Goal: Task Accomplishment & Management: Manage account settings

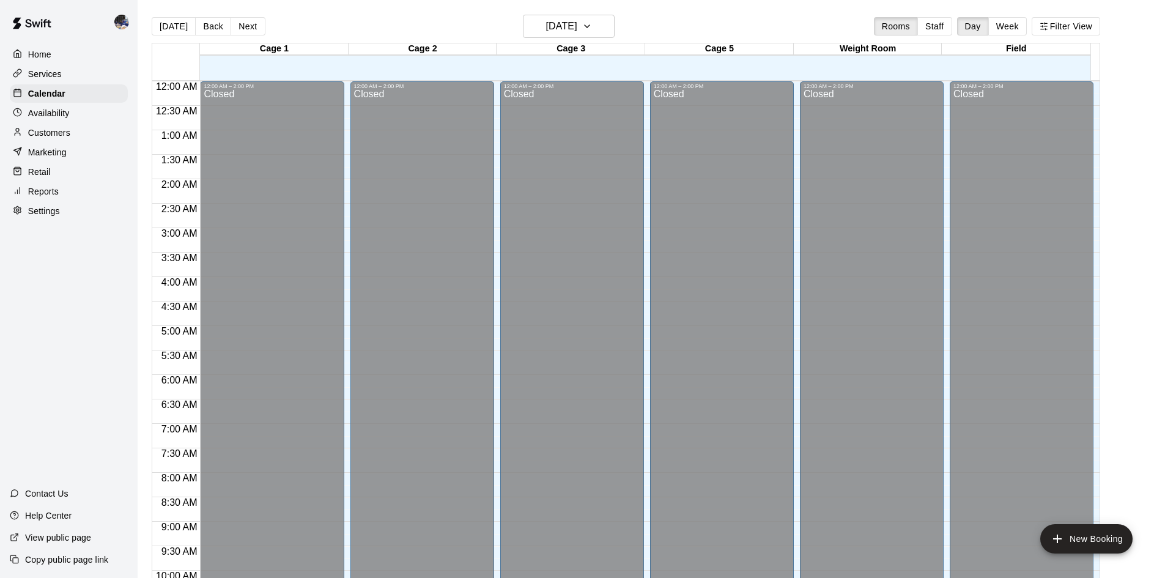
scroll to position [460, 0]
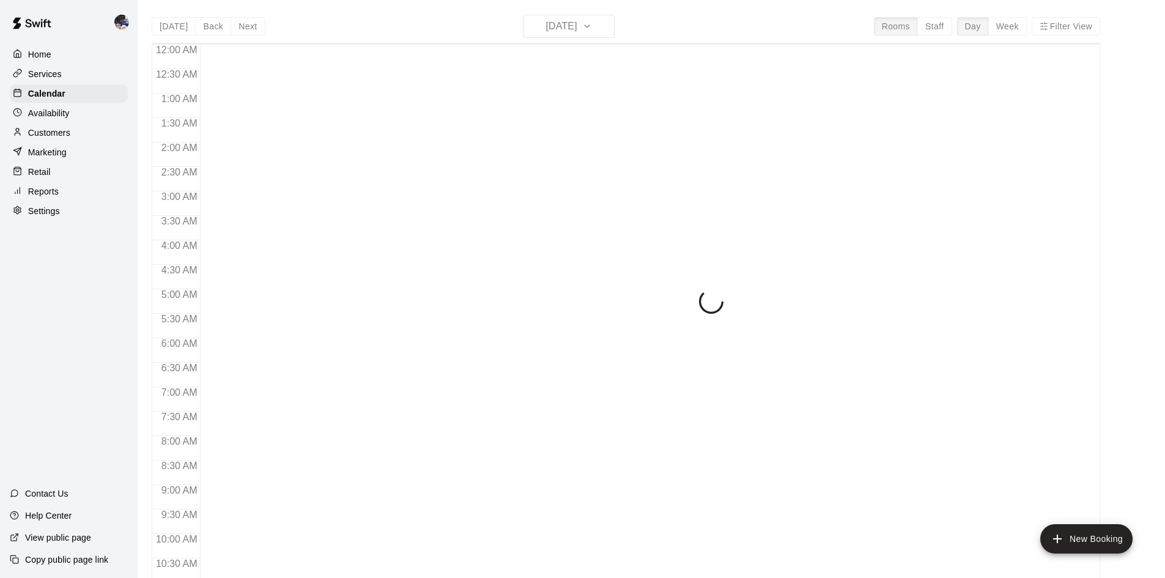
scroll to position [534, 0]
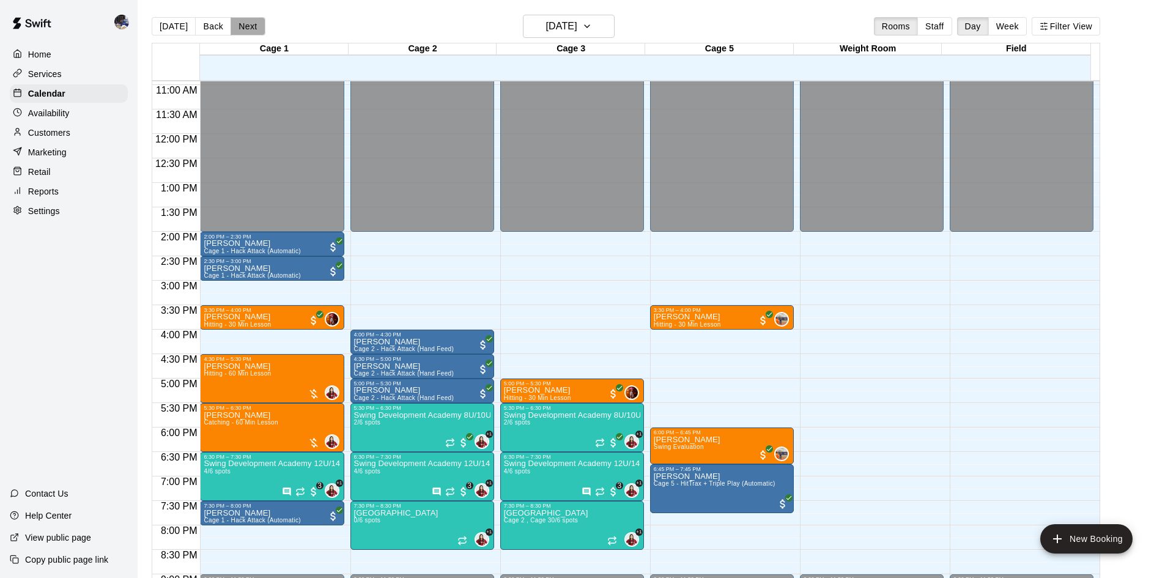
click at [237, 26] on button "Next" at bounding box center [248, 26] width 34 height 18
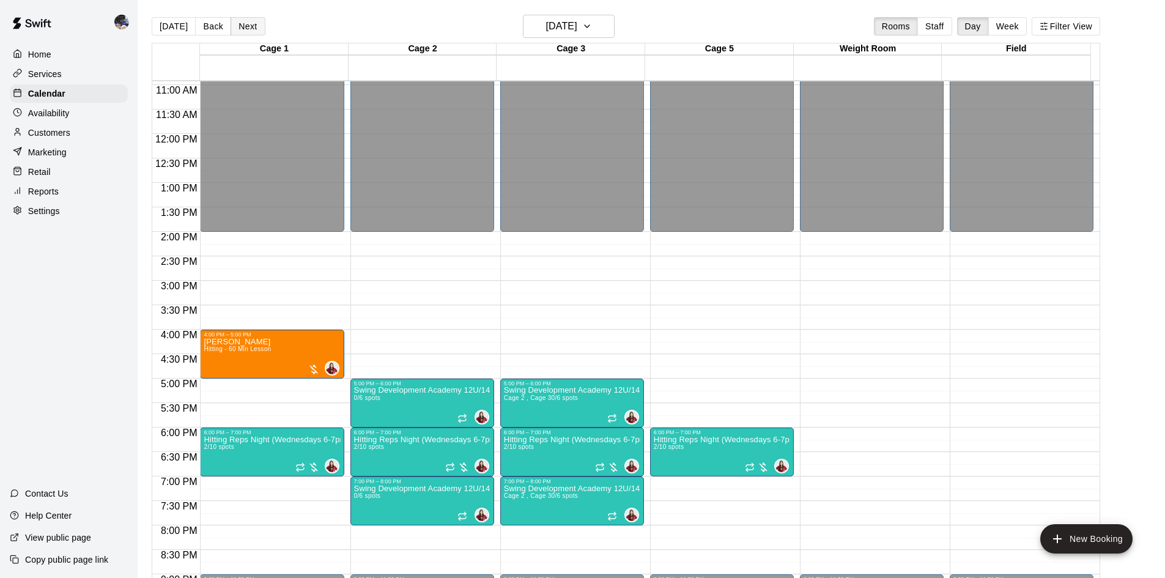
click at [237, 26] on button "Next" at bounding box center [248, 26] width 34 height 18
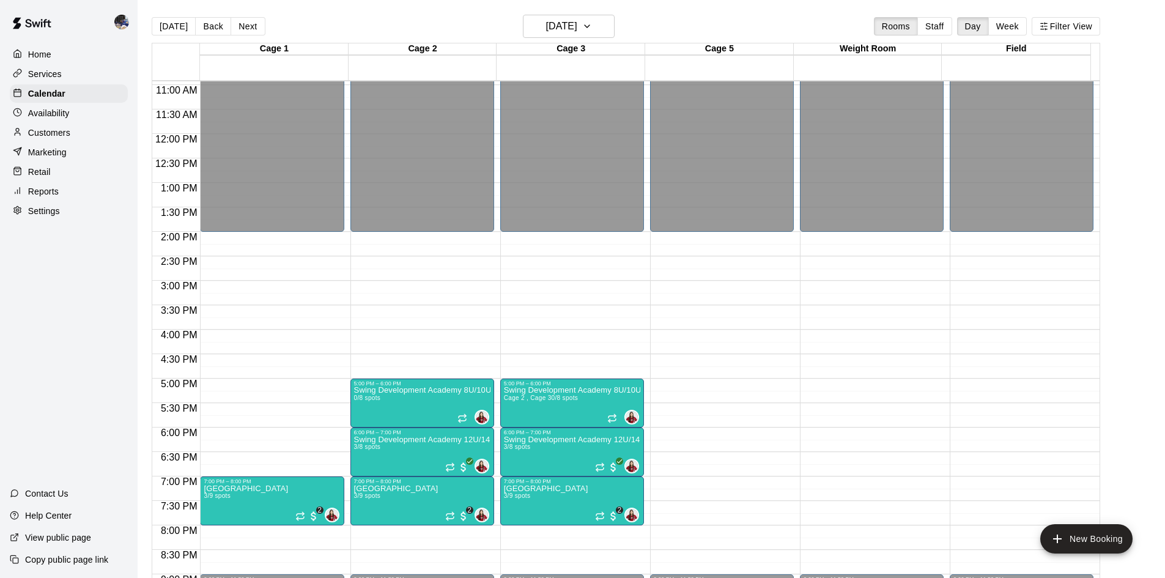
click at [215, 40] on div "Today Back Next Thursday Aug 14 Rooms Staff Day Week Filter View" at bounding box center [626, 29] width 948 height 28
click at [207, 26] on button "Back" at bounding box center [213, 26] width 36 height 18
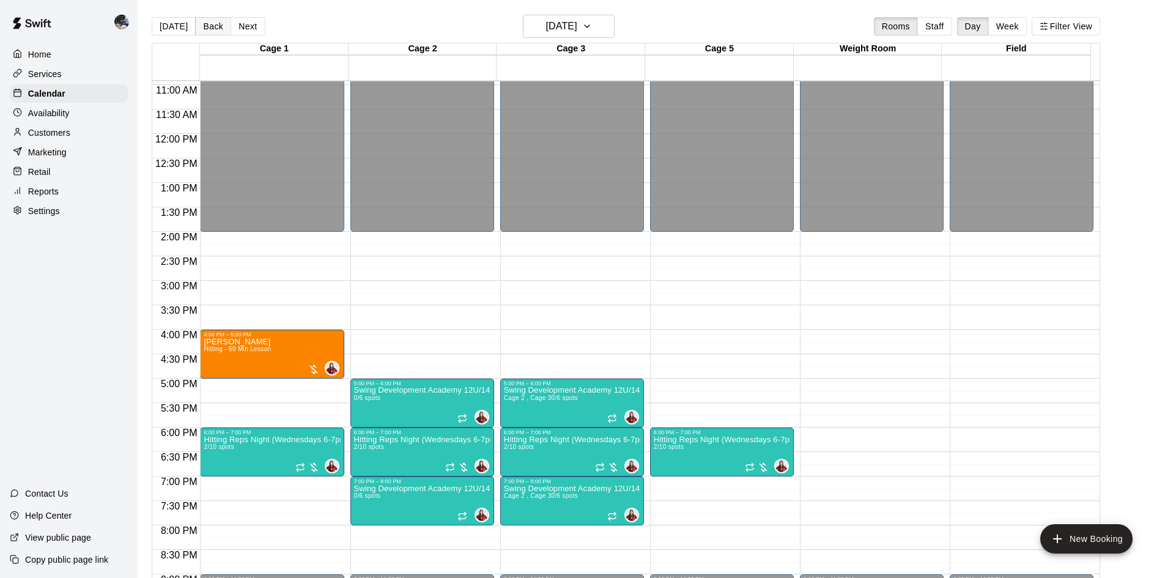
click at [207, 26] on button "Back" at bounding box center [213, 26] width 36 height 18
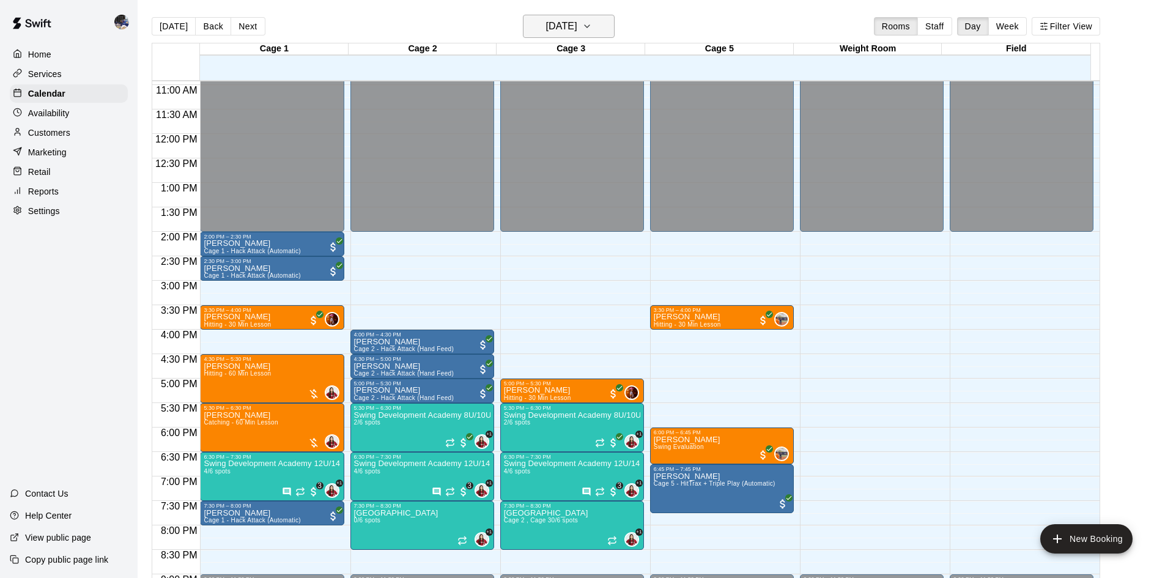
click at [541, 15] on button "[DATE]" at bounding box center [569, 26] width 92 height 23
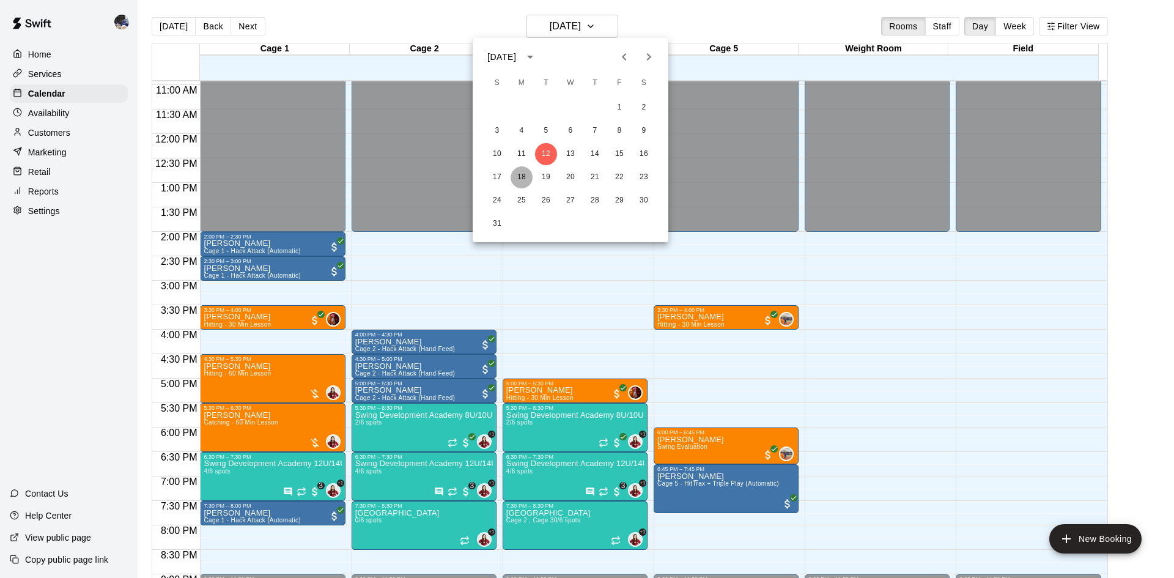
click at [519, 178] on button "18" at bounding box center [522, 177] width 22 height 22
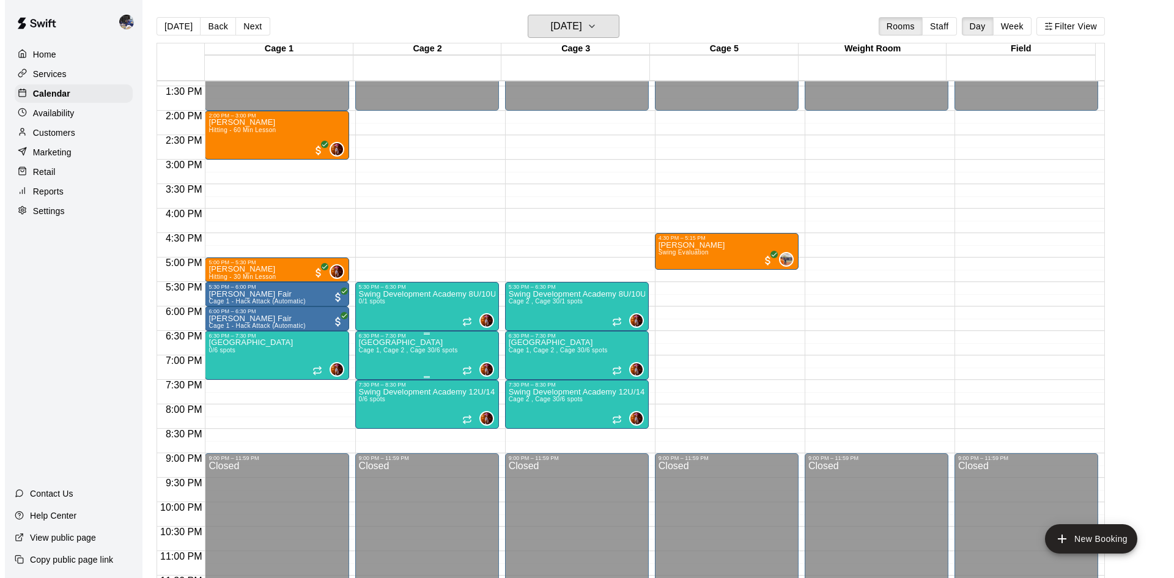
scroll to position [656, 0]
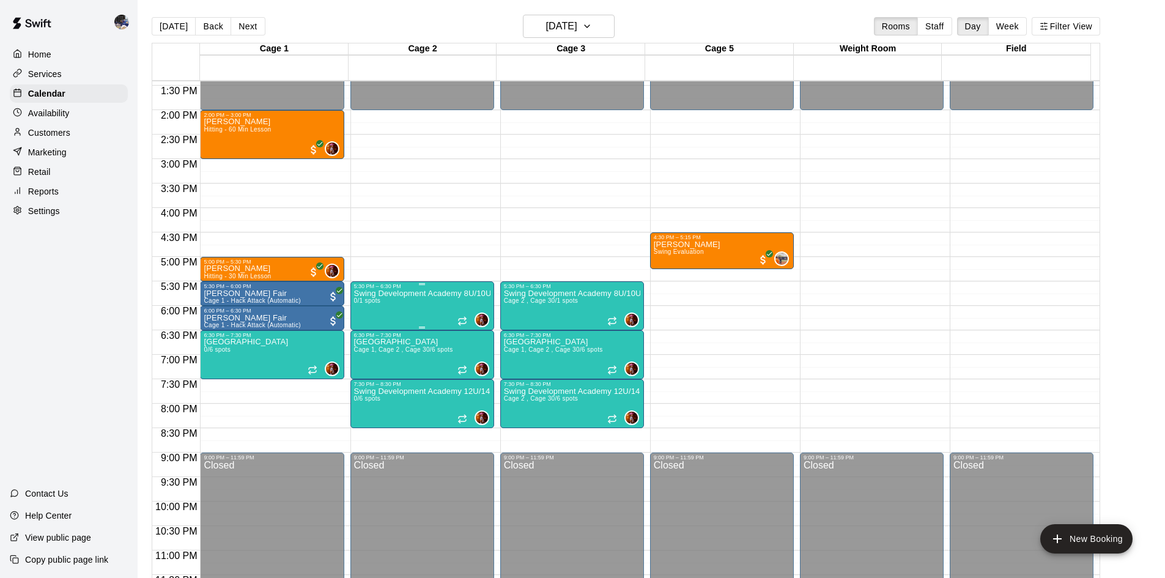
click at [412, 314] on div "Swing Development Academy 8U/10U 0/1 spots" at bounding box center [422, 578] width 136 height 578
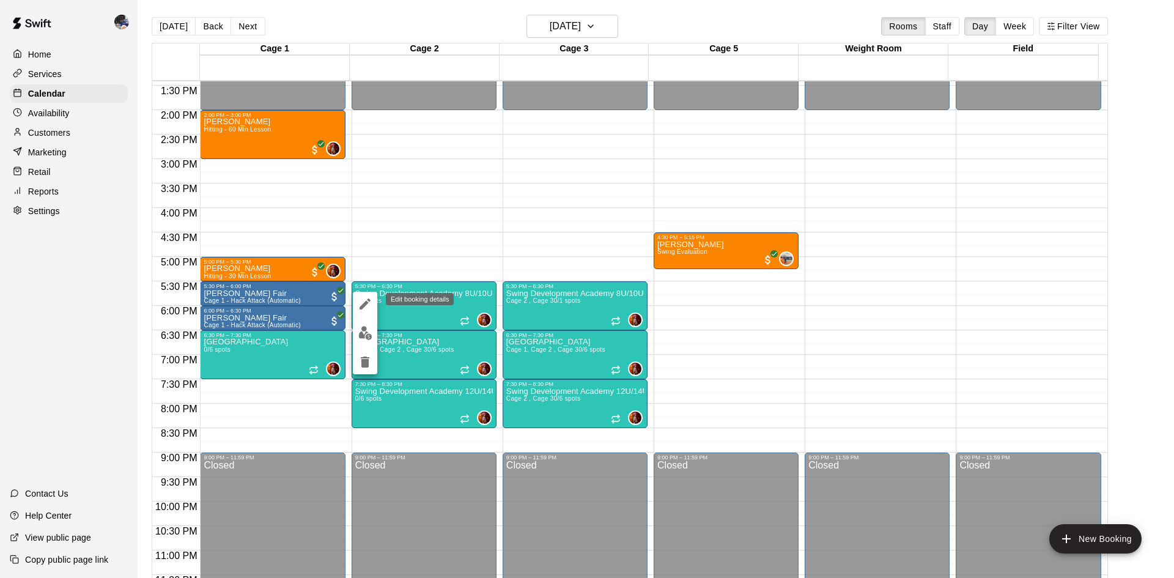
click at [363, 301] on icon "edit" at bounding box center [365, 304] width 15 height 15
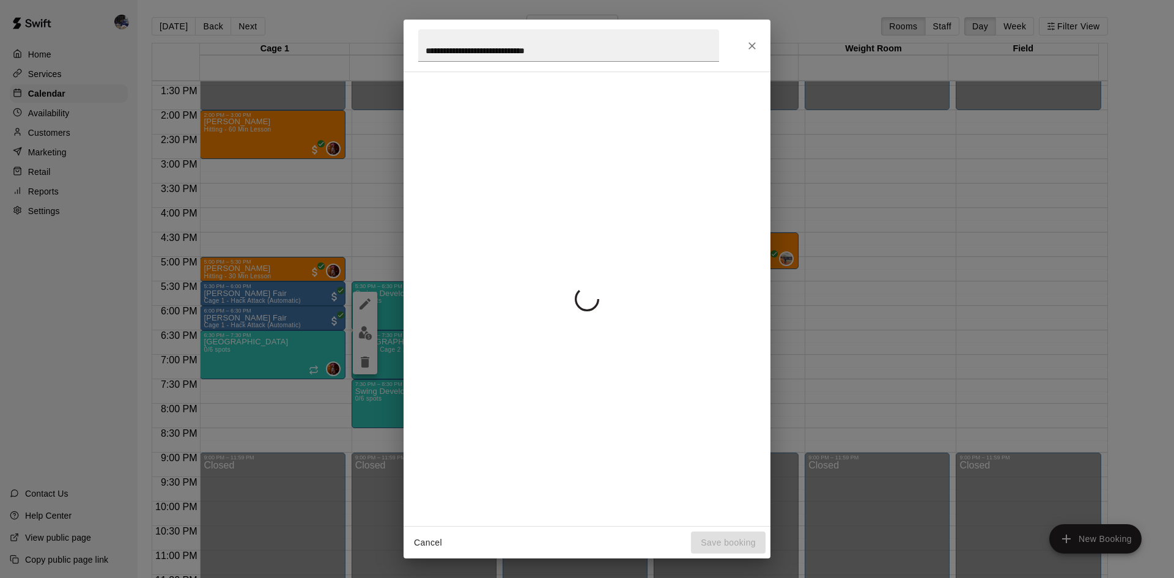
click at [364, 301] on div "**********" at bounding box center [587, 289] width 1174 height 578
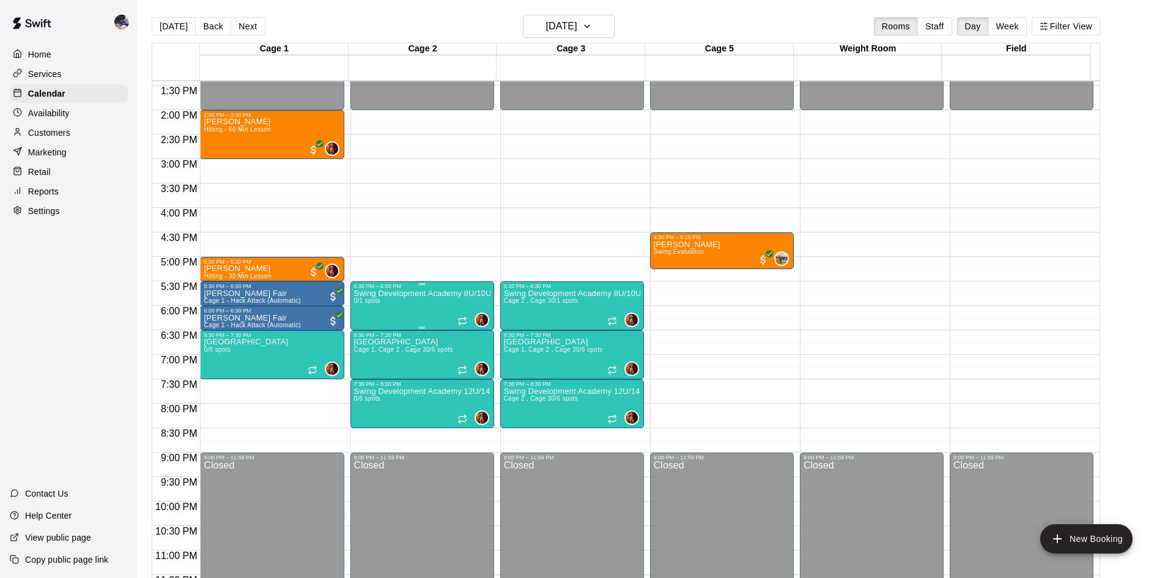
click at [412, 315] on div "Swing Development Academy 8U/10U 0/1 spots" at bounding box center [422, 578] width 136 height 578
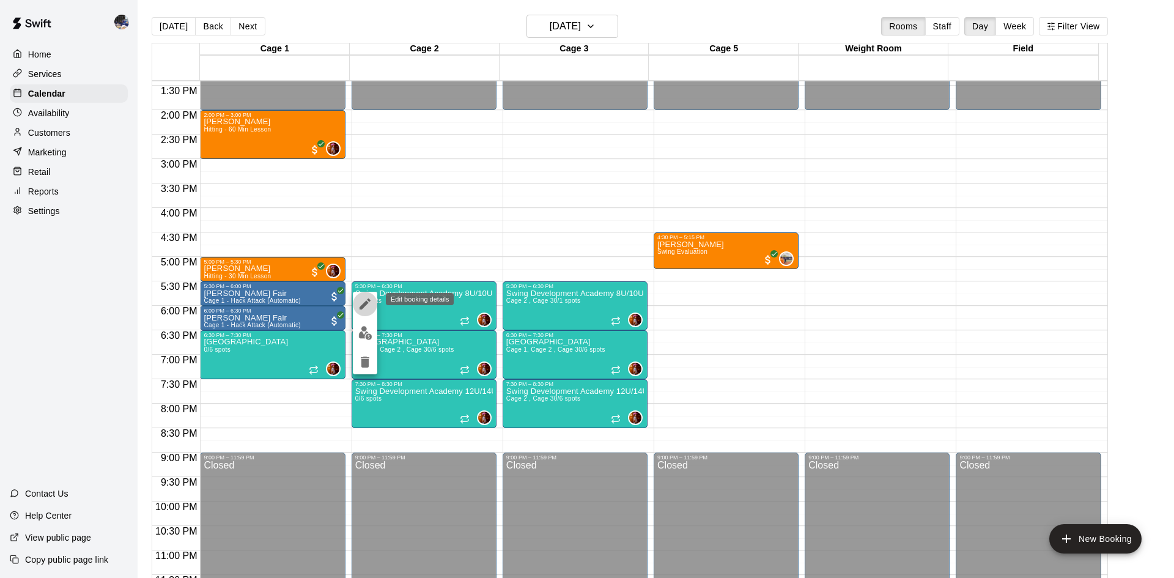
click at [361, 310] on icon "edit" at bounding box center [365, 304] width 15 height 15
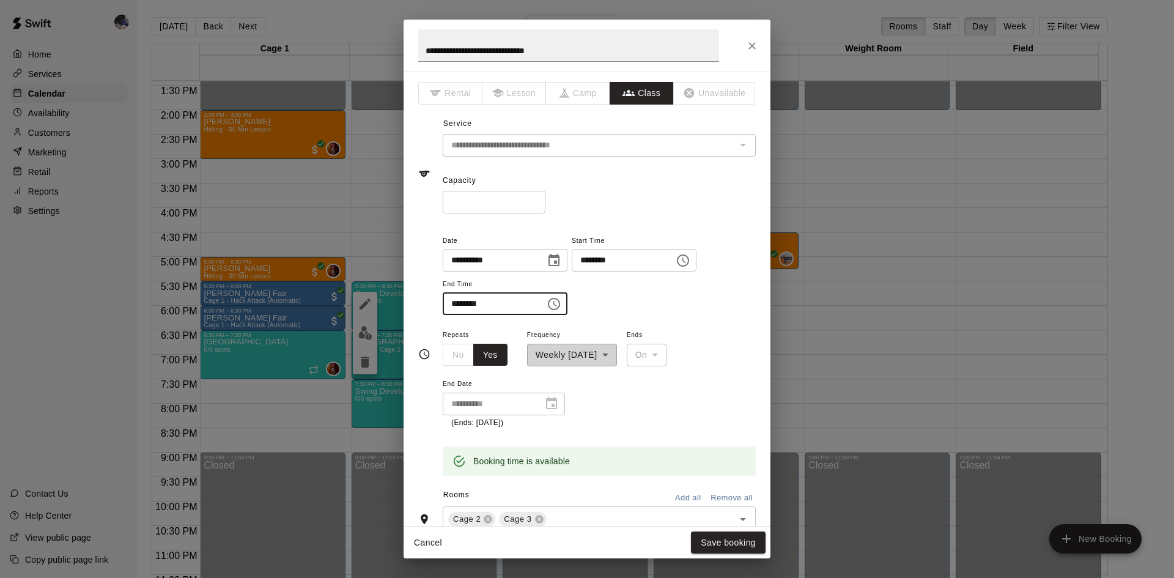
drag, startPoint x: 544, startPoint y: 305, endPoint x: 687, endPoint y: 319, distance: 143.8
click at [687, 319] on div "**********" at bounding box center [599, 280] width 313 height 95
click at [545, 200] on input "*" at bounding box center [494, 202] width 103 height 23
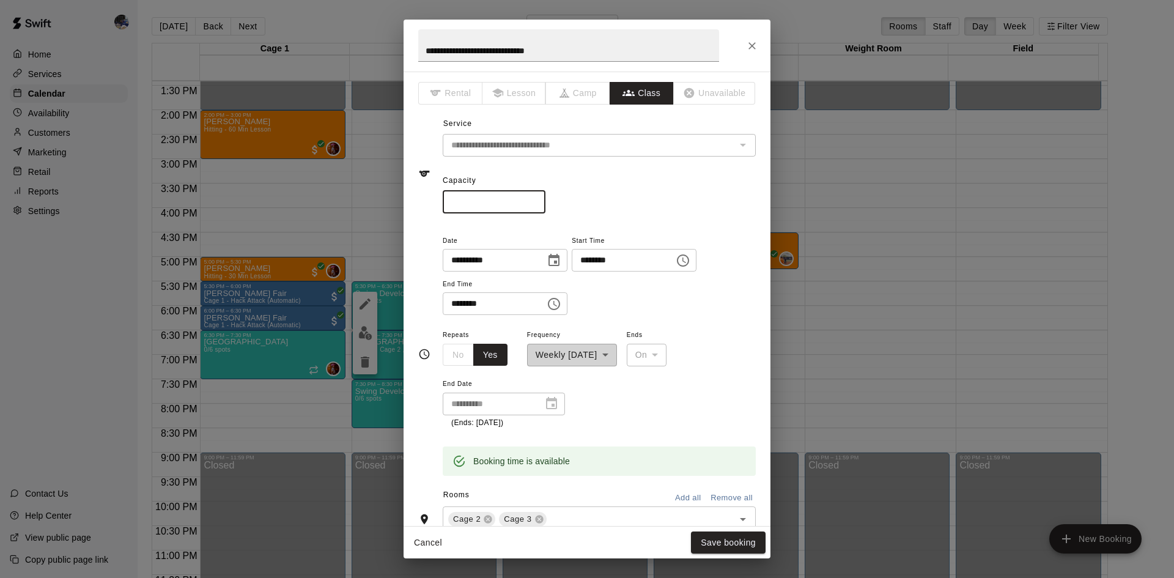
click at [545, 200] on input "*" at bounding box center [494, 202] width 103 height 23
type input "*"
click at [545, 200] on input "*" at bounding box center [494, 202] width 103 height 23
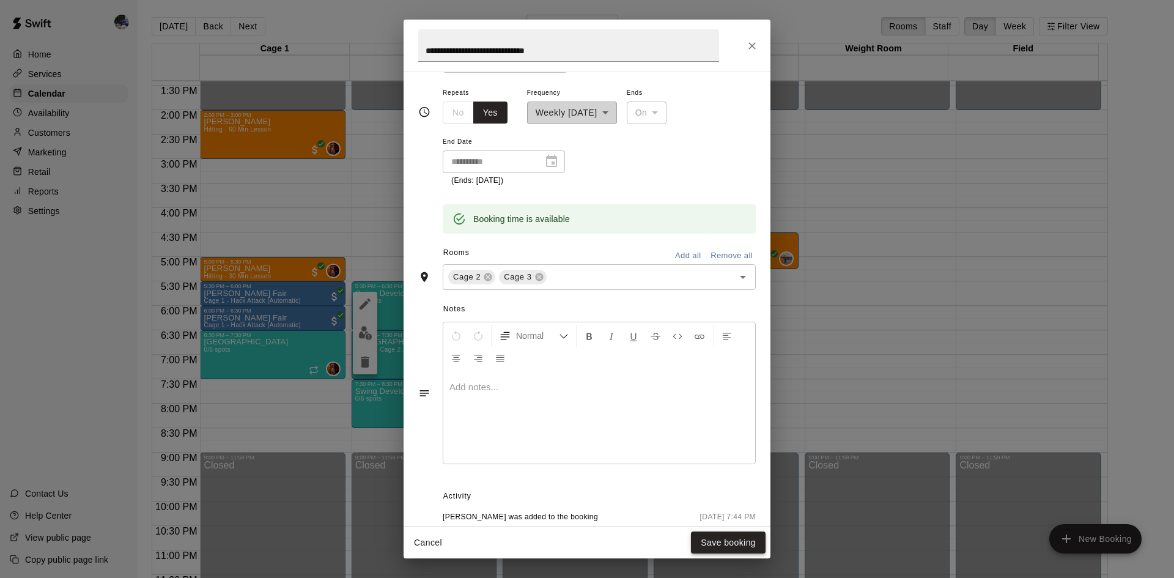
scroll to position [245, 0]
click at [704, 547] on button "Save booking" at bounding box center [728, 542] width 75 height 23
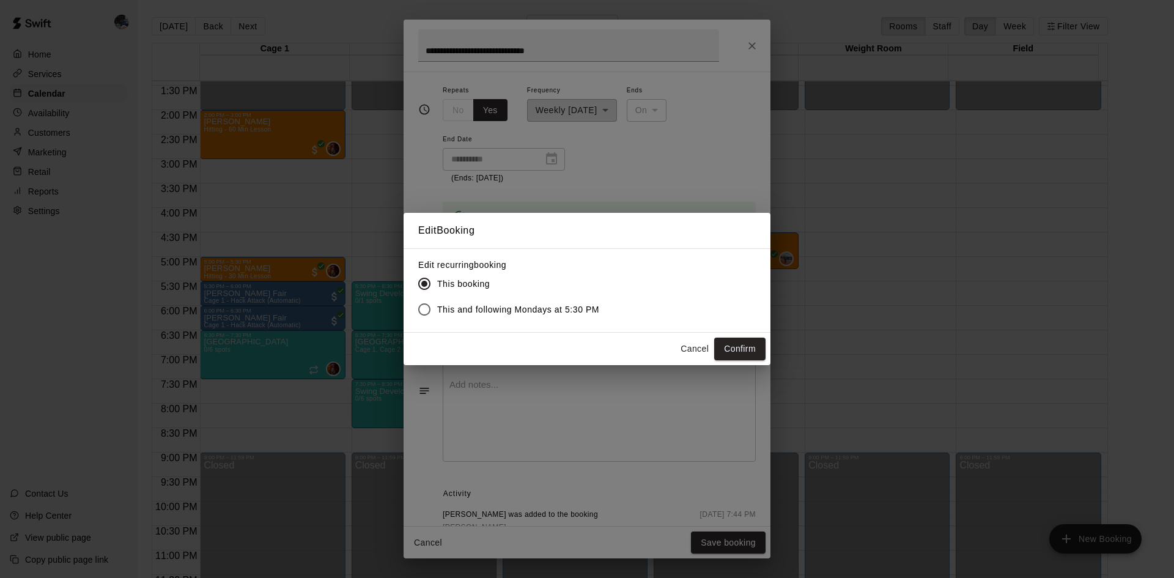
click at [445, 306] on span "This and following Mondays at 5:30 PM" at bounding box center [518, 309] width 162 height 13
click at [738, 350] on button "Confirm" at bounding box center [739, 349] width 51 height 23
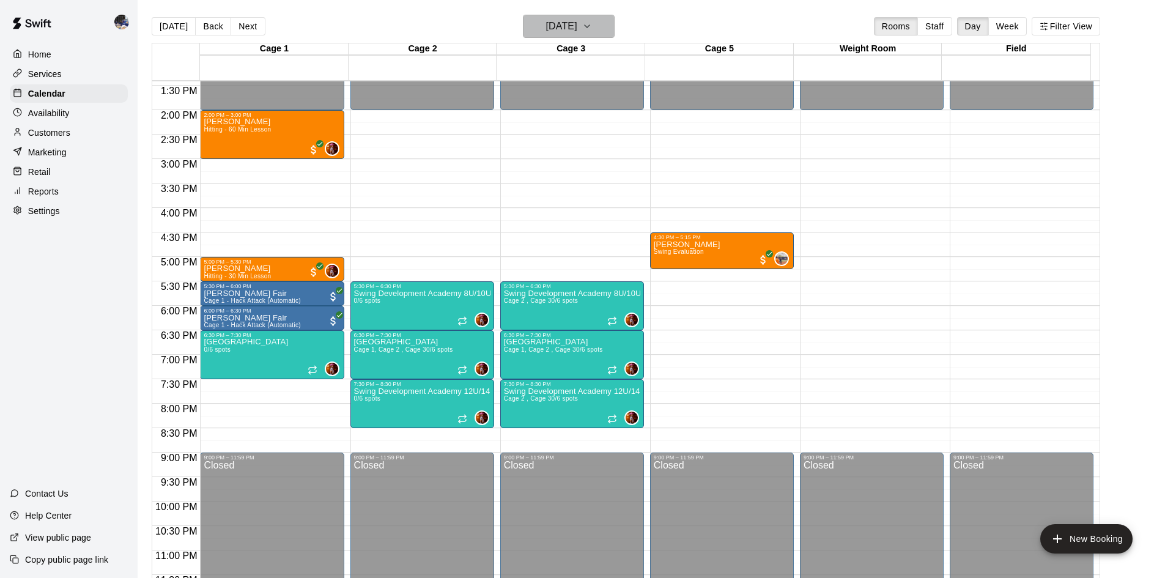
click at [556, 28] on h6 "Monday Aug 18" at bounding box center [561, 26] width 31 height 17
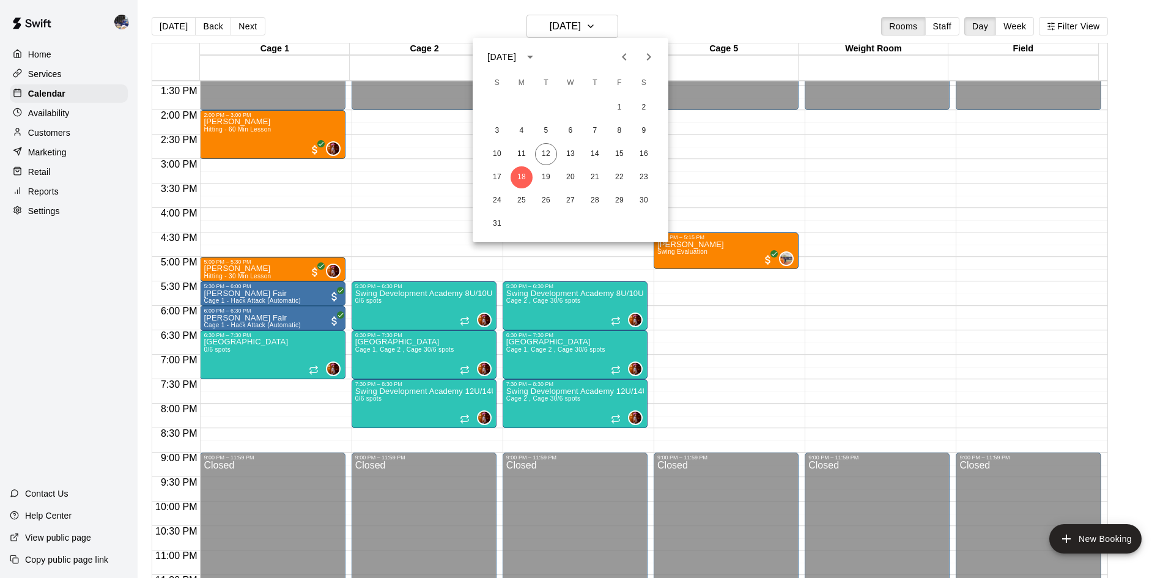
click at [736, 245] on div at bounding box center [587, 289] width 1174 height 578
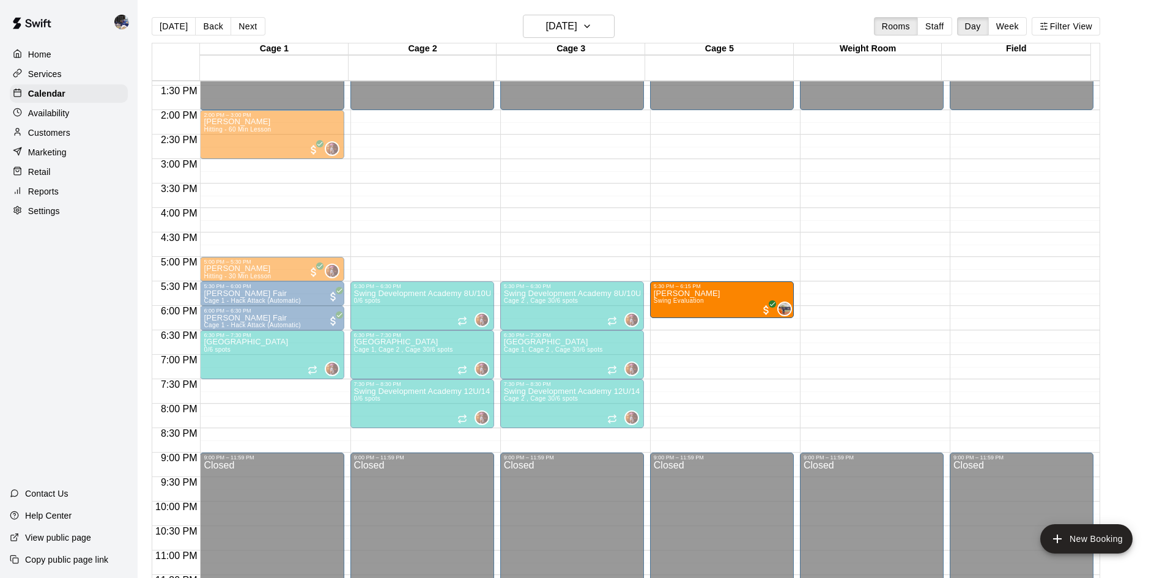
drag, startPoint x: 674, startPoint y: 245, endPoint x: 665, endPoint y: 295, distance: 51.1
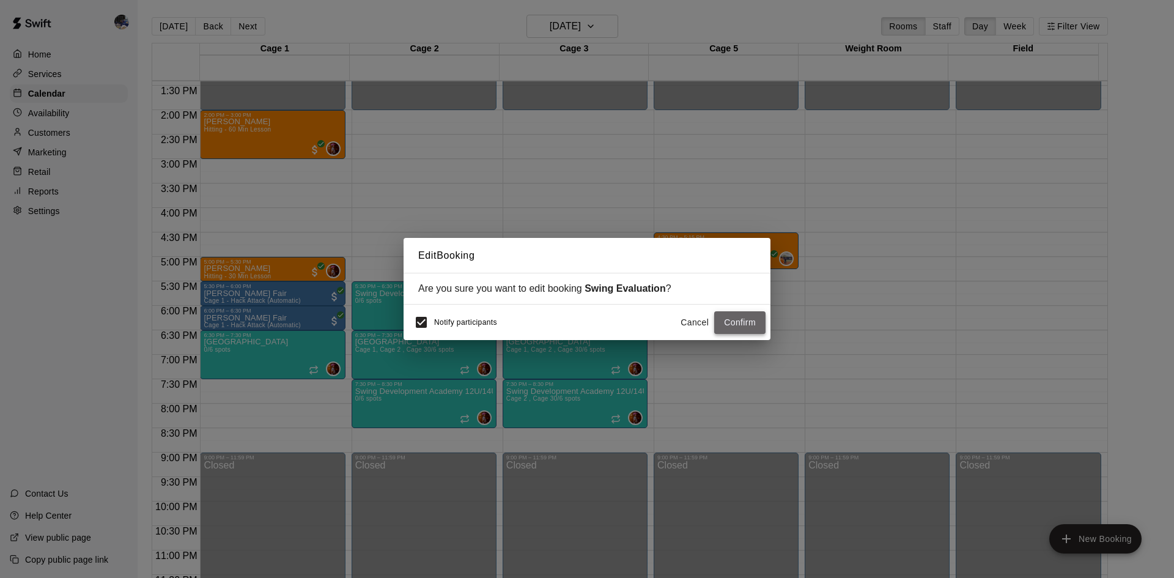
click at [742, 324] on button "Confirm" at bounding box center [739, 322] width 51 height 23
